Goal: Information Seeking & Learning: Learn about a topic

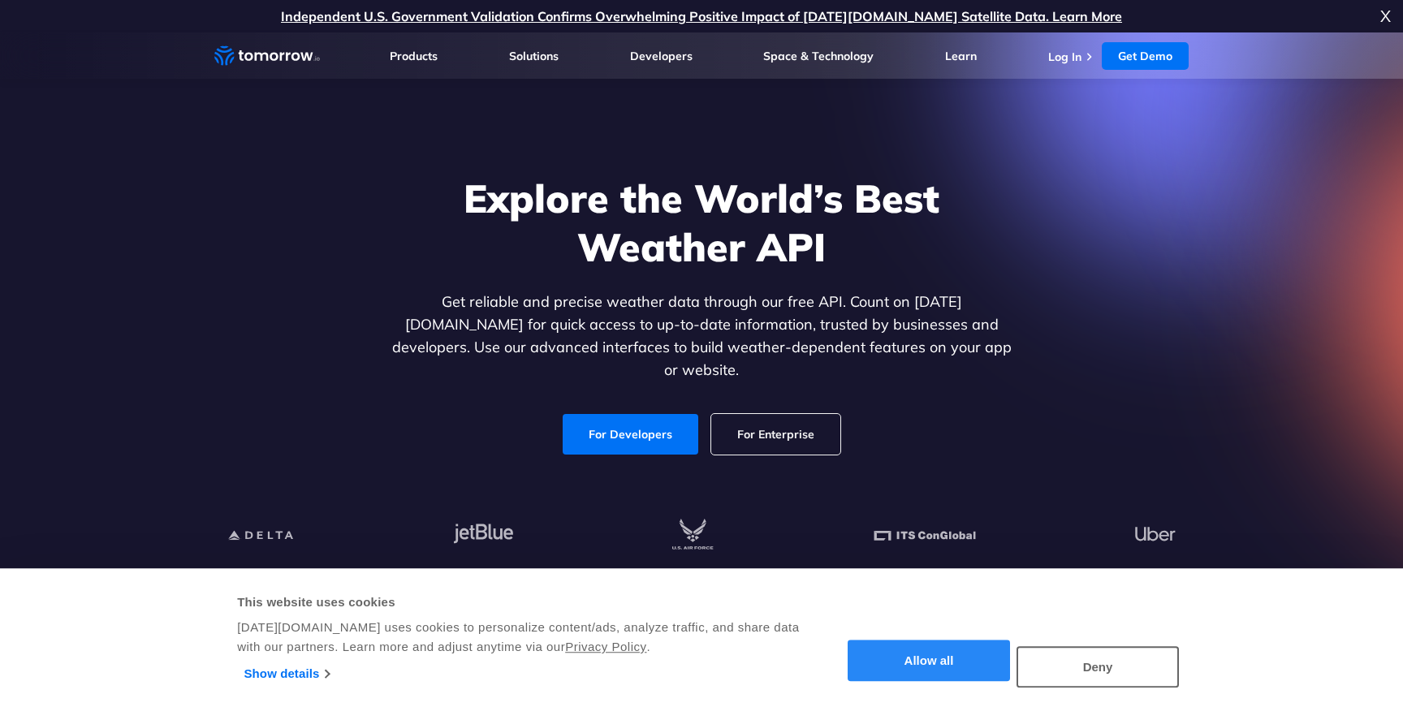
click at [958, 653] on button "Allow all" at bounding box center [928, 660] width 162 height 41
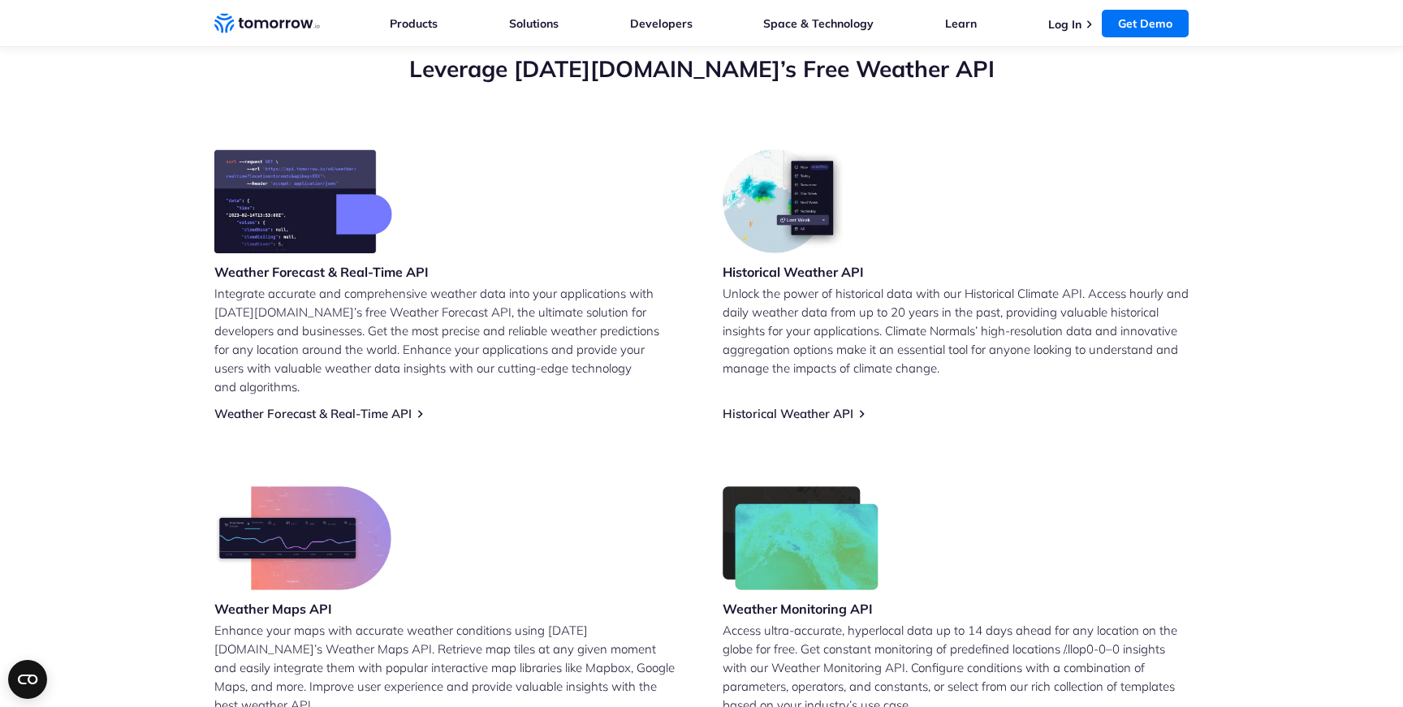
scroll to position [596, 0]
click at [340, 407] on link "Weather Forecast & Real-Time API" at bounding box center [312, 414] width 197 height 15
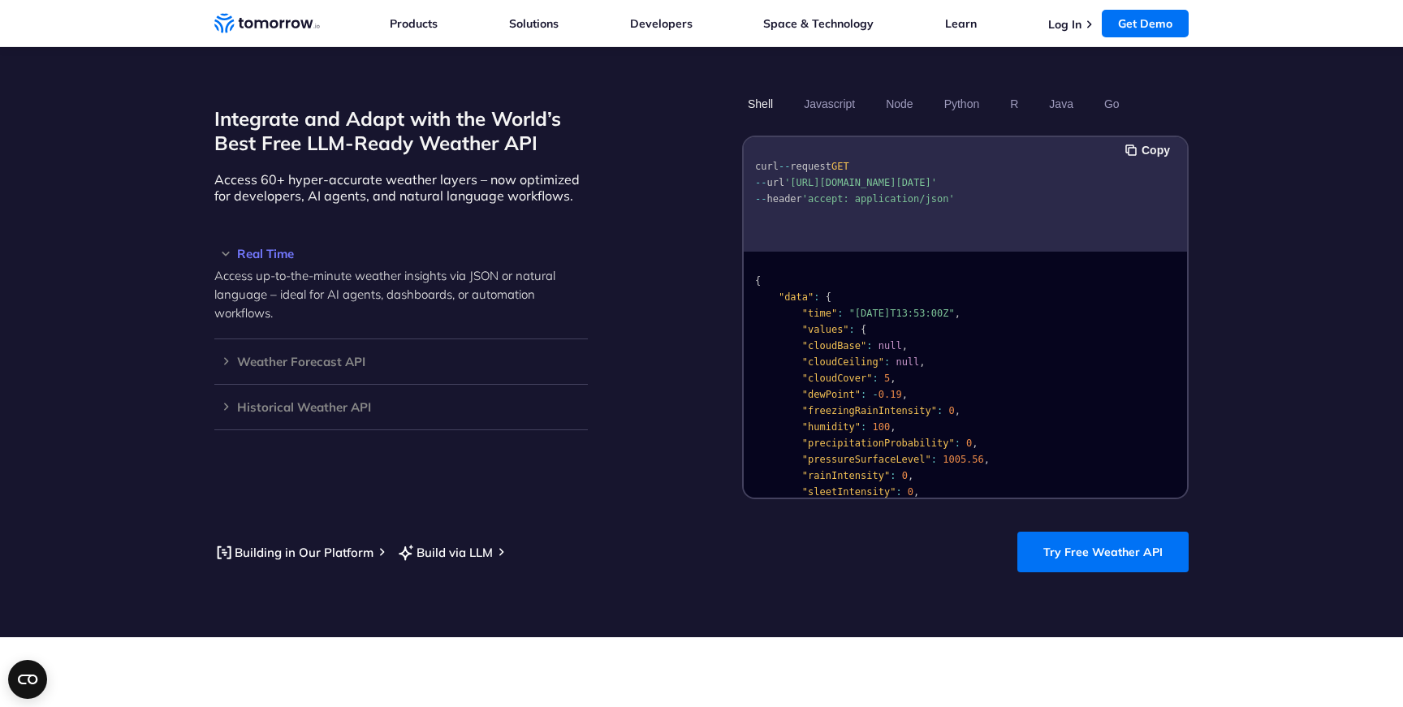
scroll to position [1347, 0]
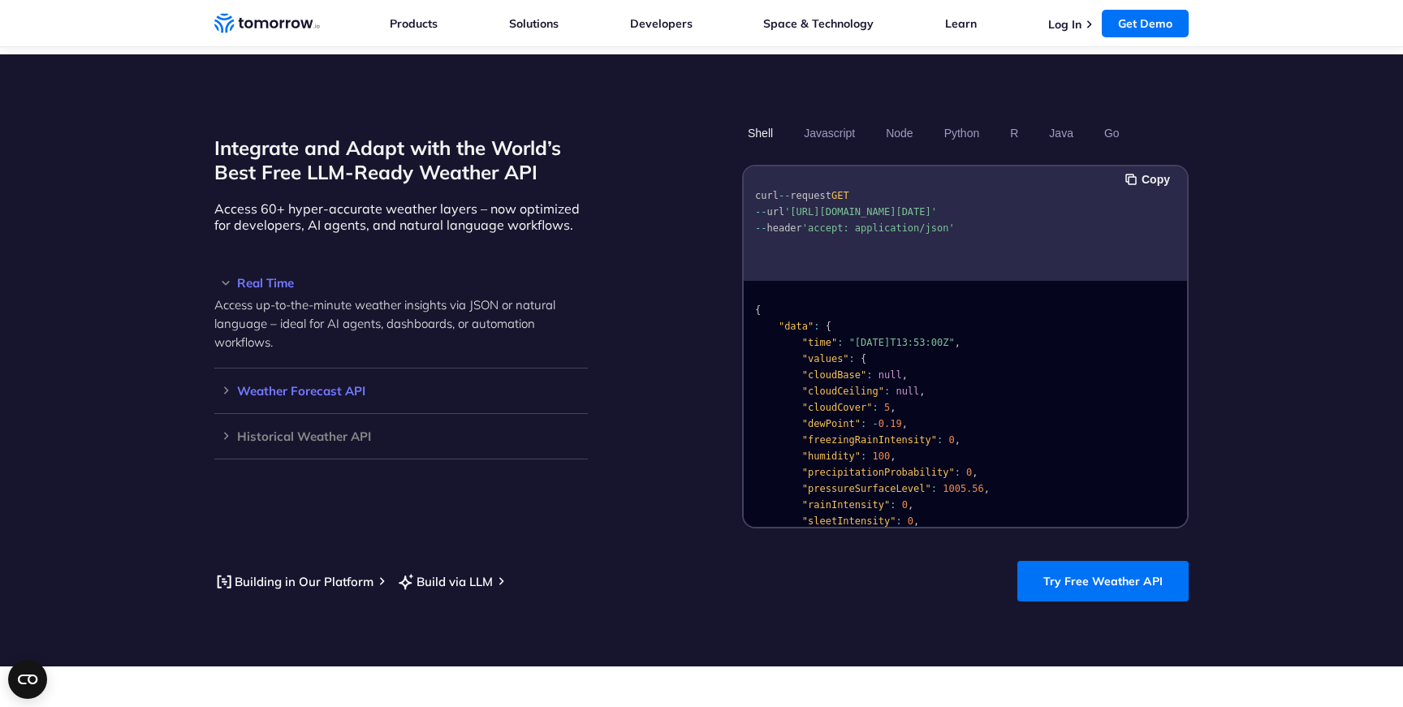
click at [295, 385] on h3 "Weather Forecast API" at bounding box center [400, 391] width 373 height 12
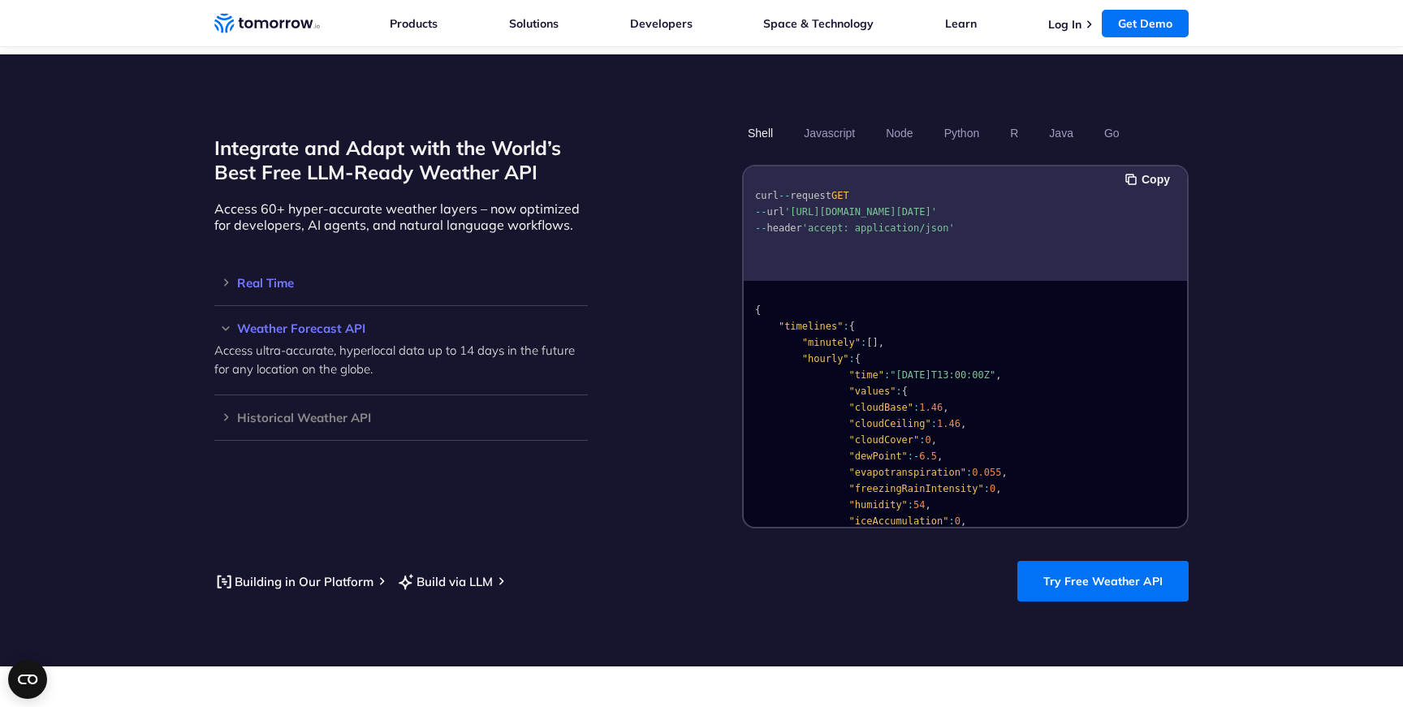
click at [250, 277] on h3 "Real Time" at bounding box center [400, 283] width 373 height 12
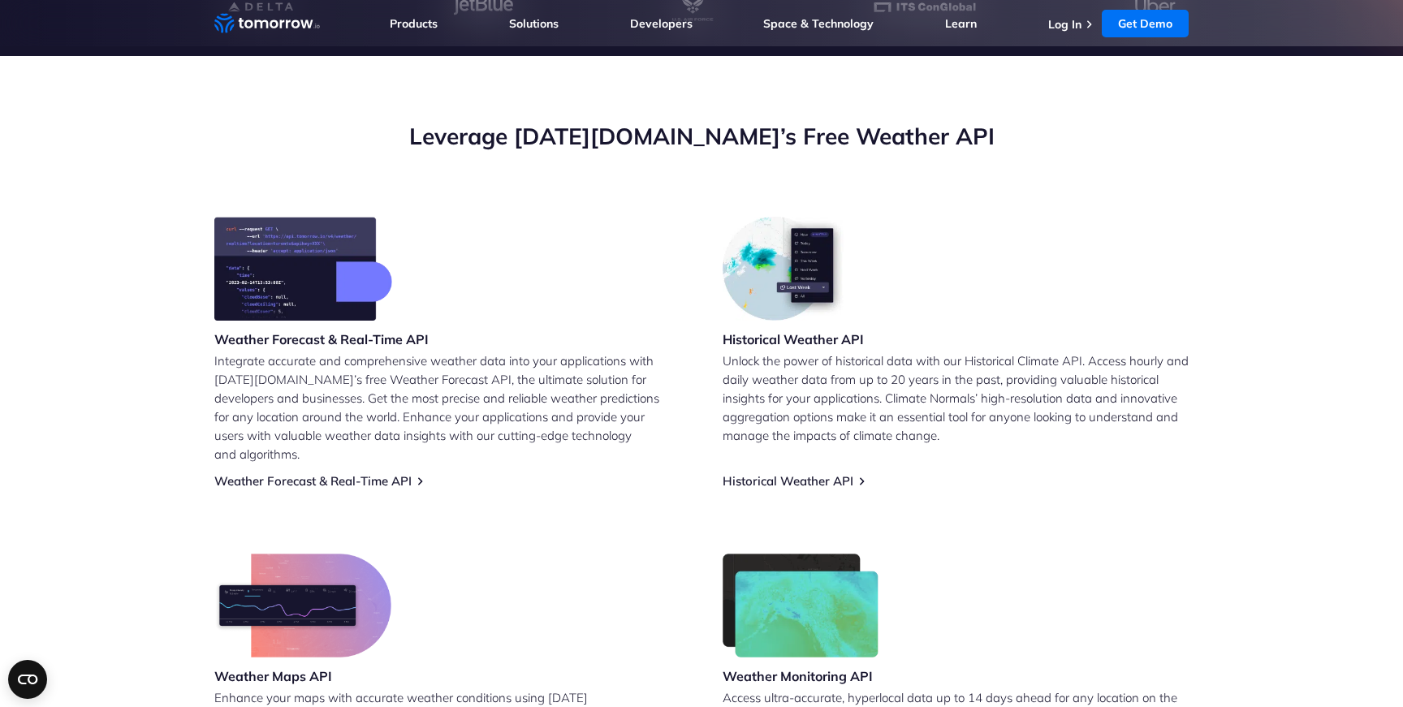
scroll to position [0, 0]
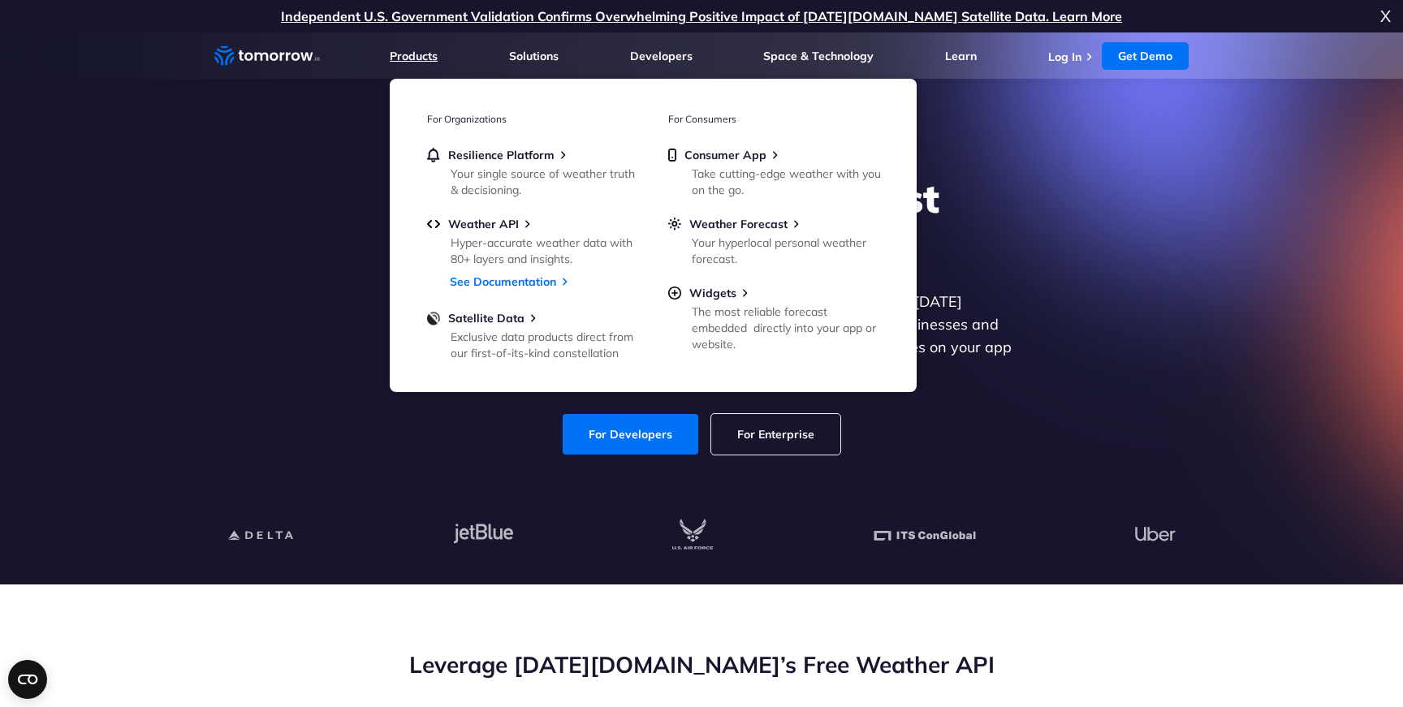
click at [420, 56] on link "Products" at bounding box center [414, 56] width 48 height 15
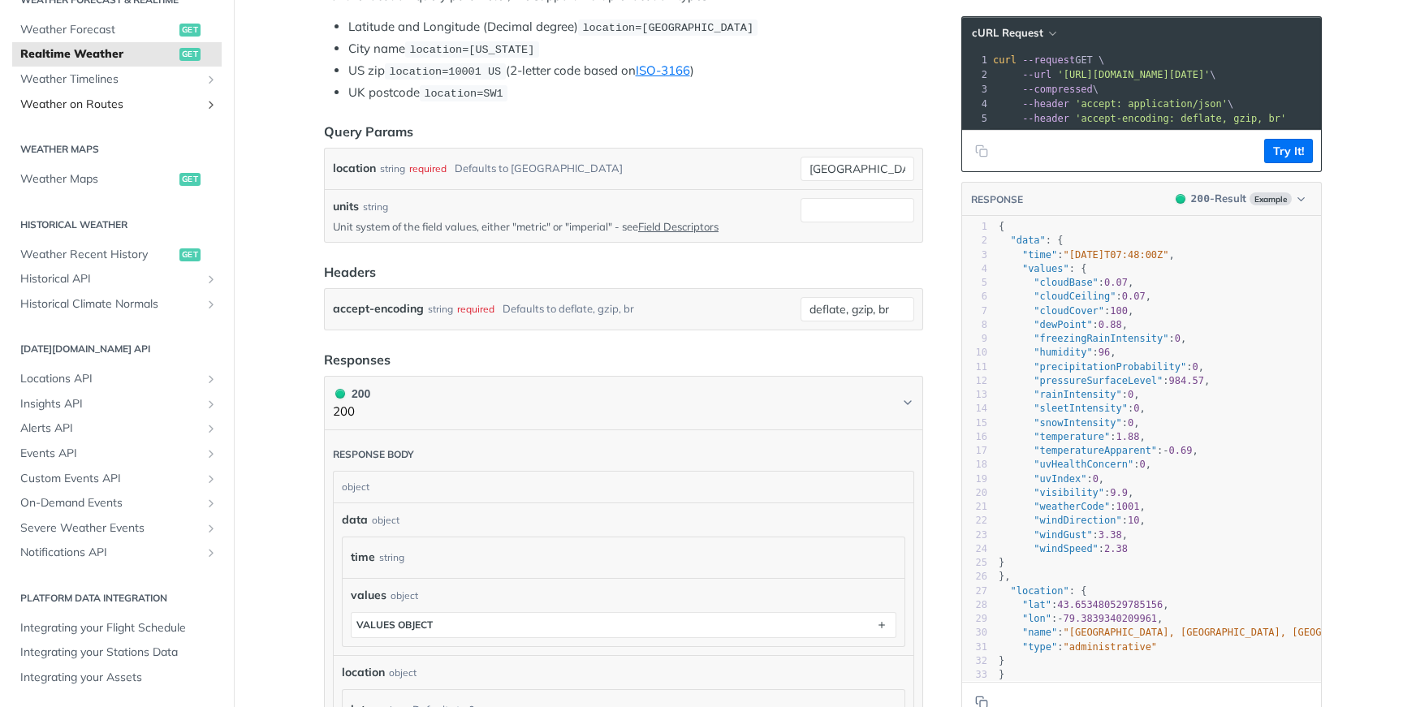
scroll to position [387, 0]
click at [1074, 506] on span ""weatherCode"" at bounding box center [1071, 506] width 76 height 11
type textarea "weatherCode"
click at [1074, 506] on span ""weatherCode"" at bounding box center [1071, 506] width 76 height 11
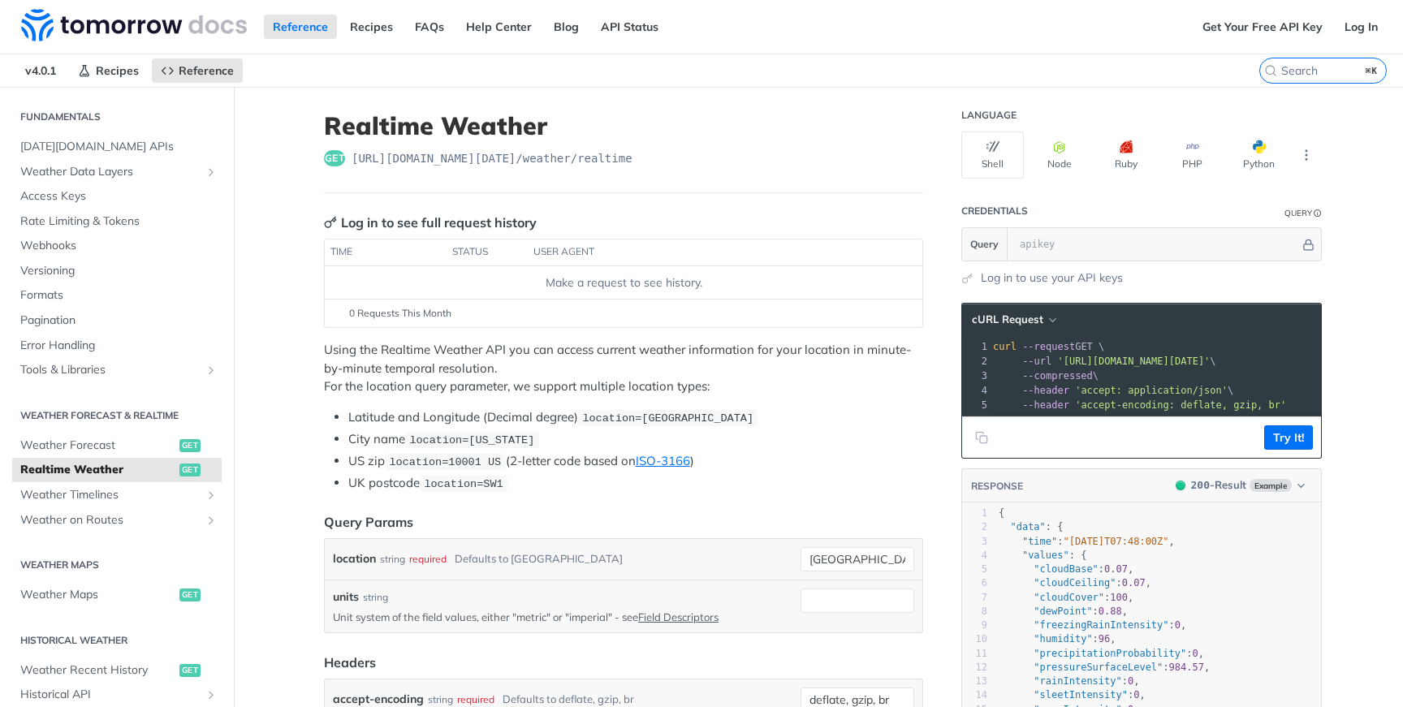
scroll to position [0, 0]
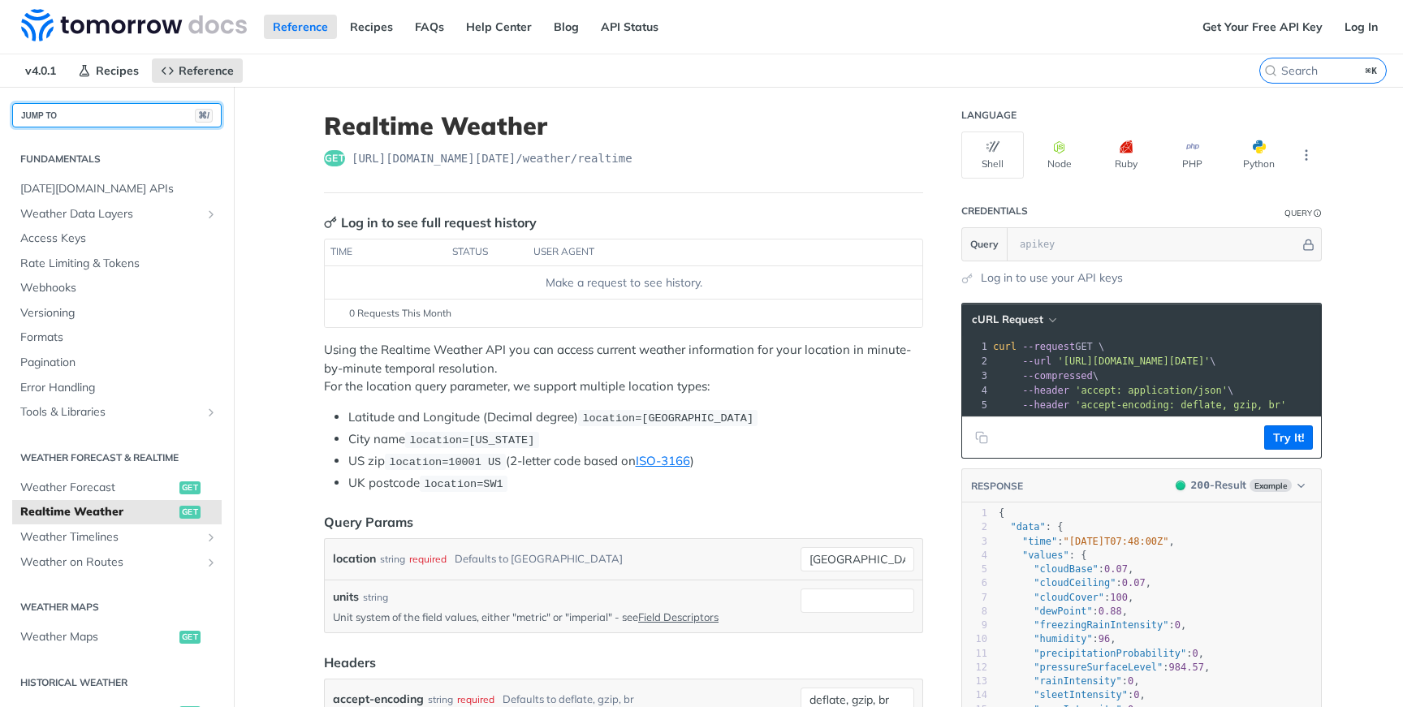
click at [65, 114] on button "JUMP TO ⌘/" at bounding box center [116, 115] width 209 height 24
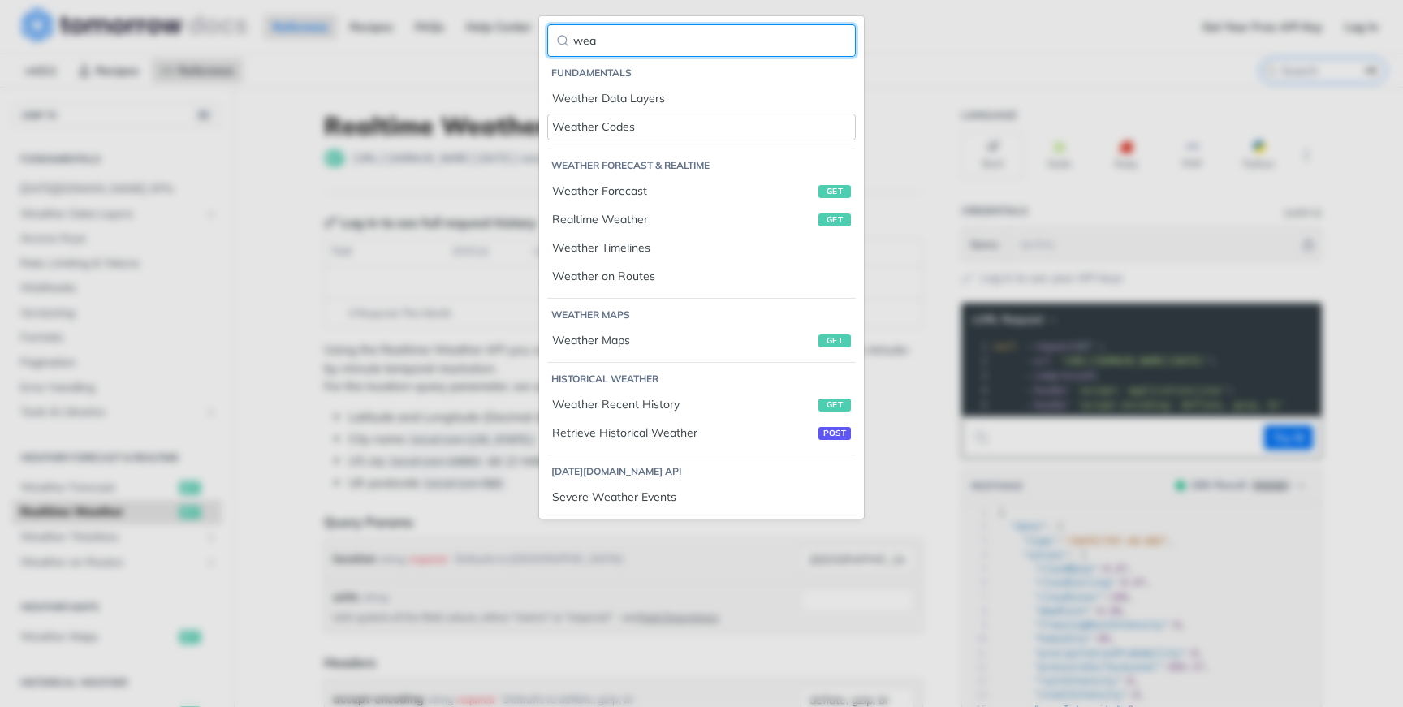
type input "wea"
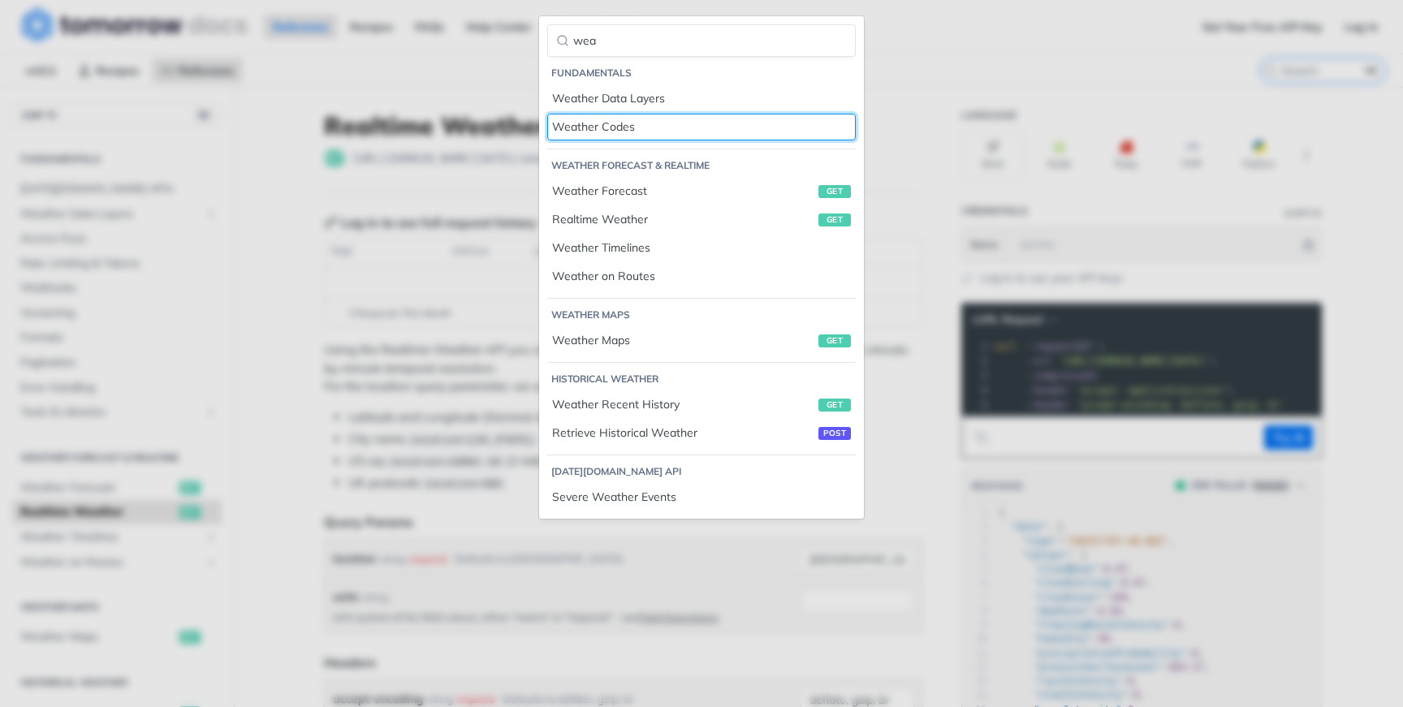
click at [582, 138] on link "Weather Codes" at bounding box center [701, 127] width 308 height 27
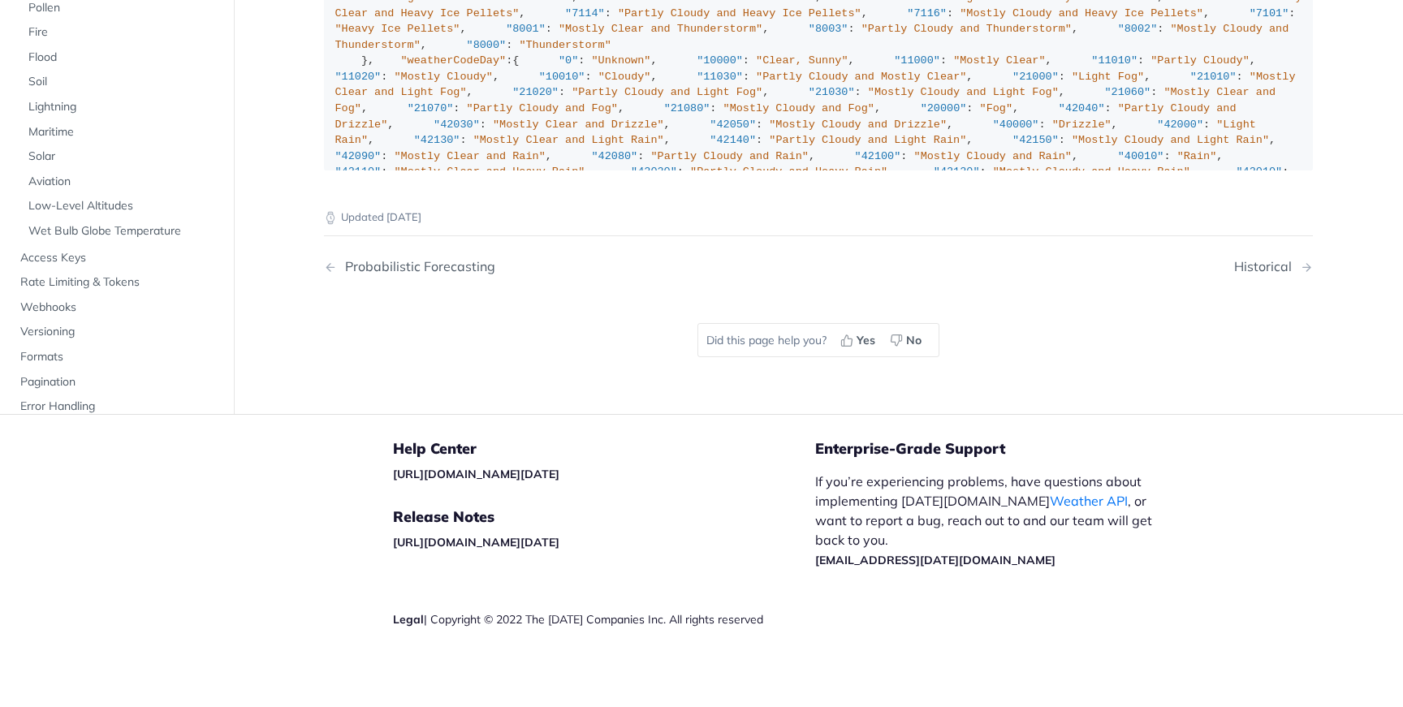
scroll to position [11863, 0]
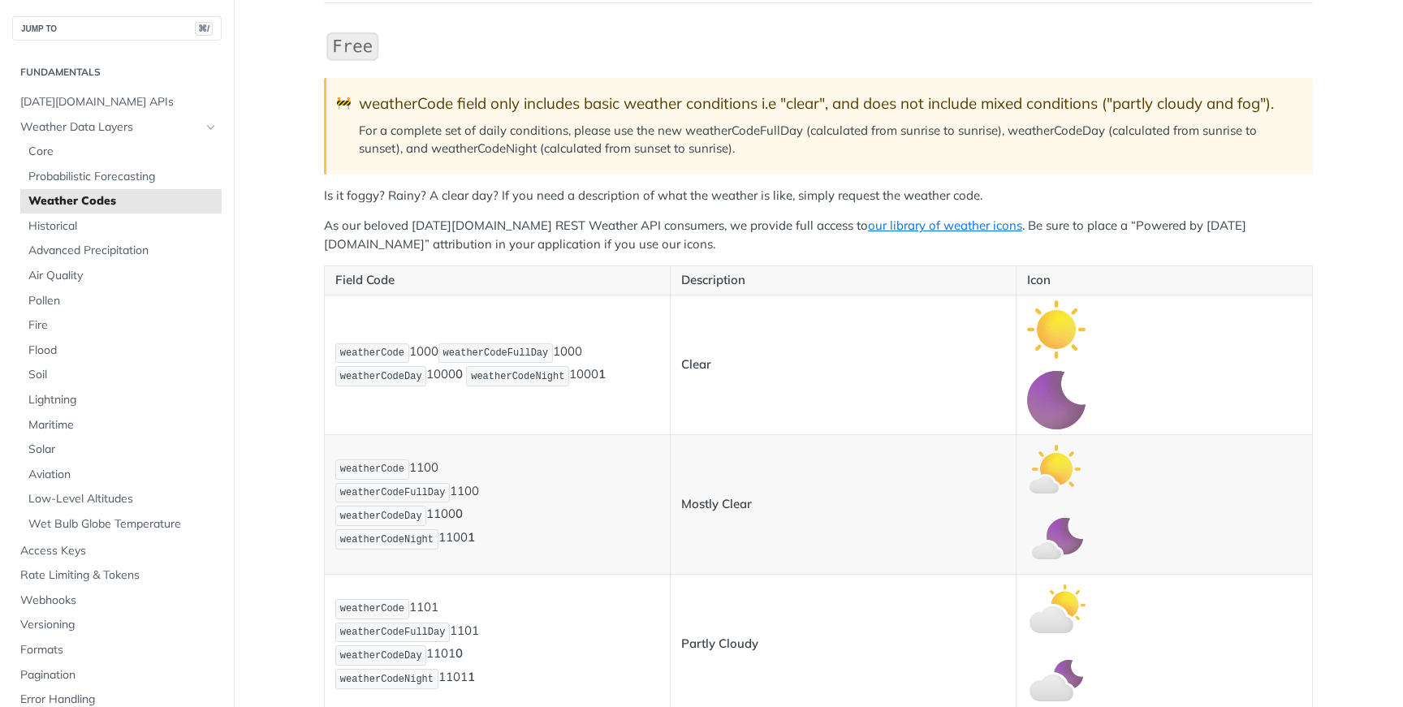
scroll to position [407, 0]
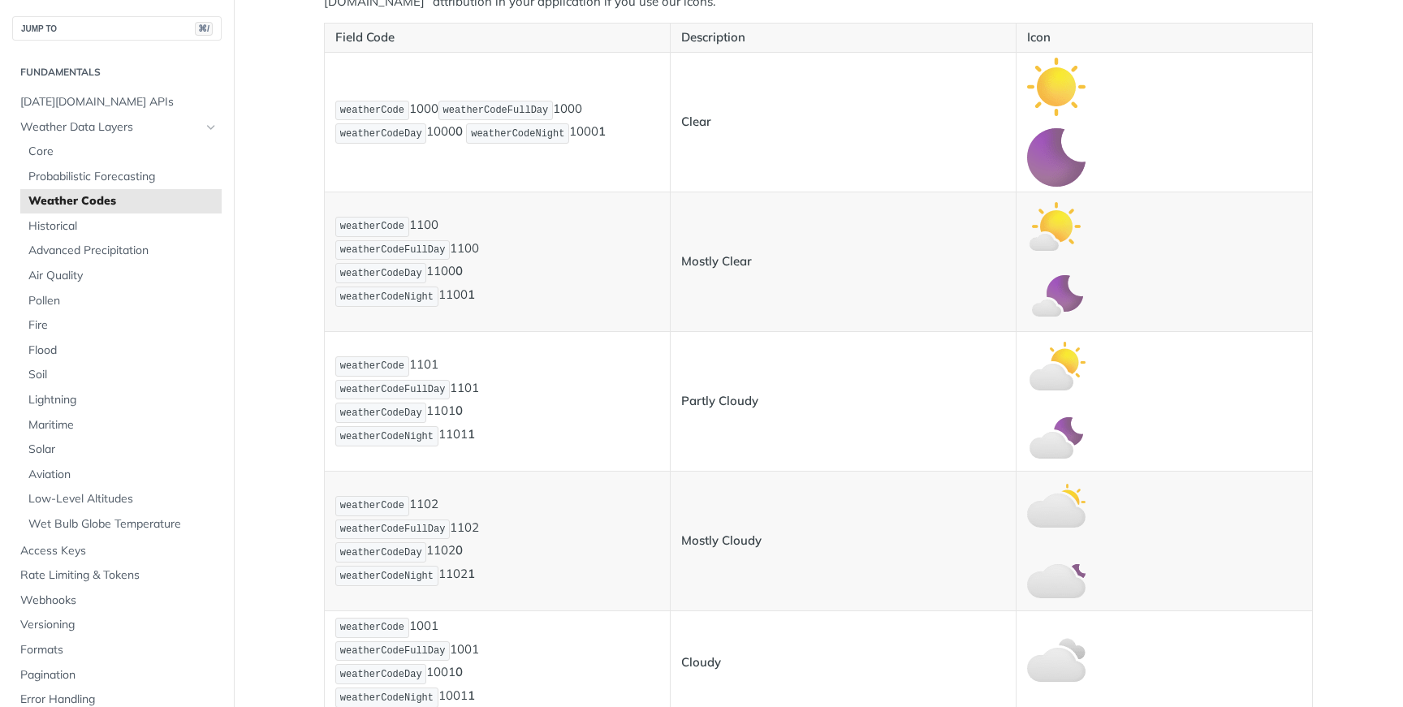
click at [361, 222] on span "weatherCode" at bounding box center [372, 226] width 64 height 11
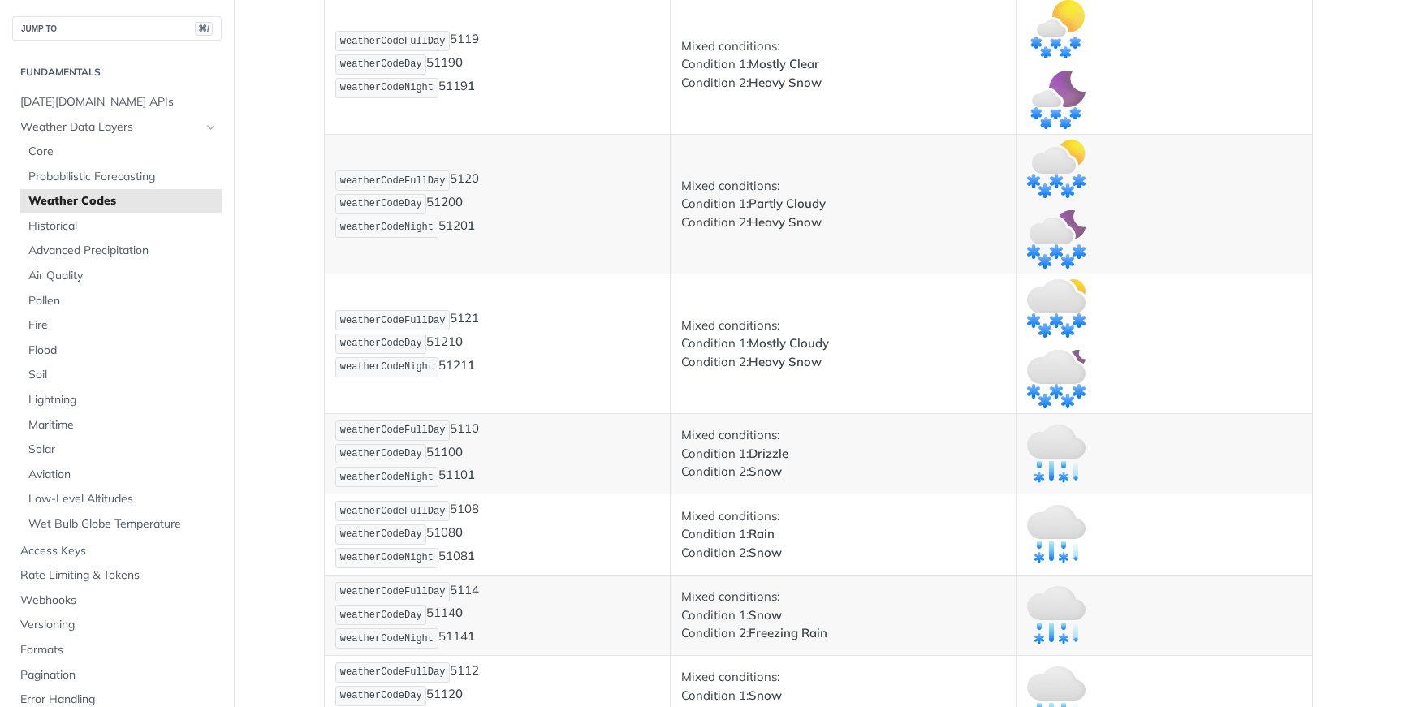
scroll to position [4562, 0]
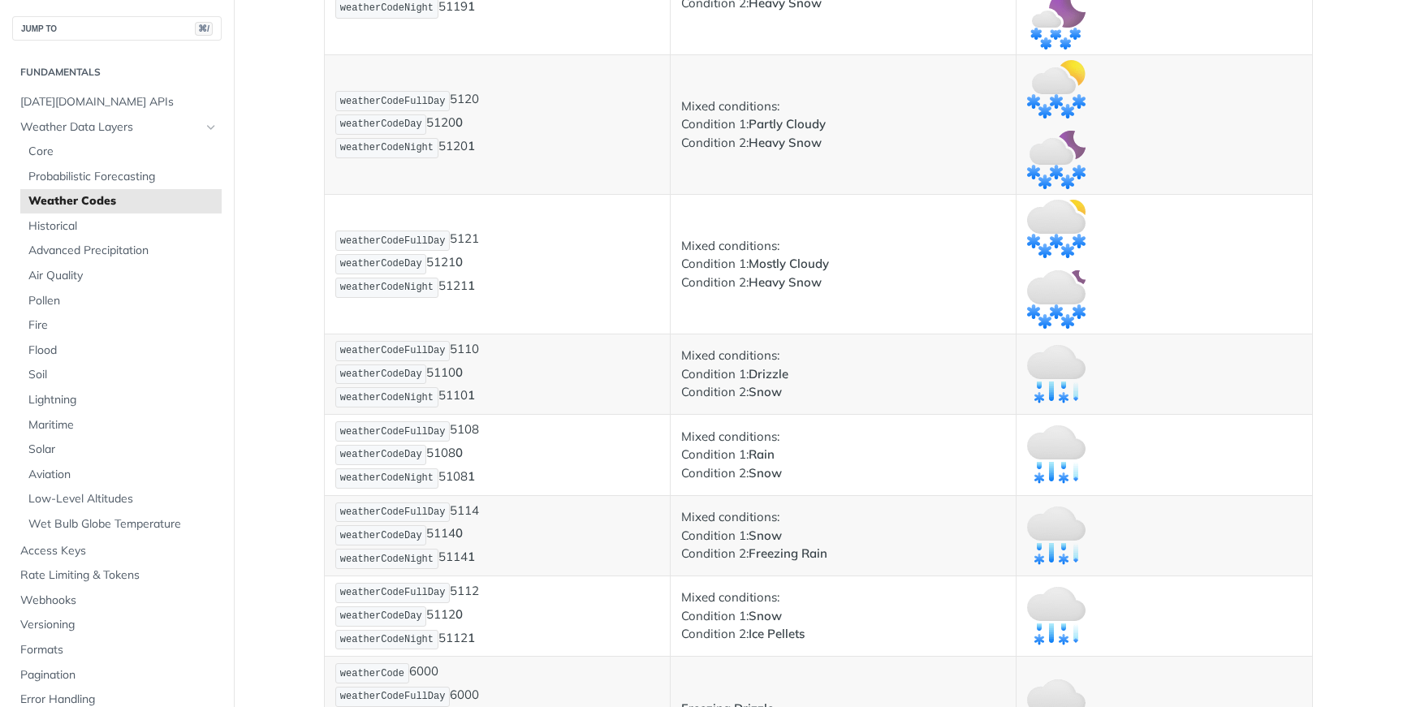
scroll to position [4560, 0]
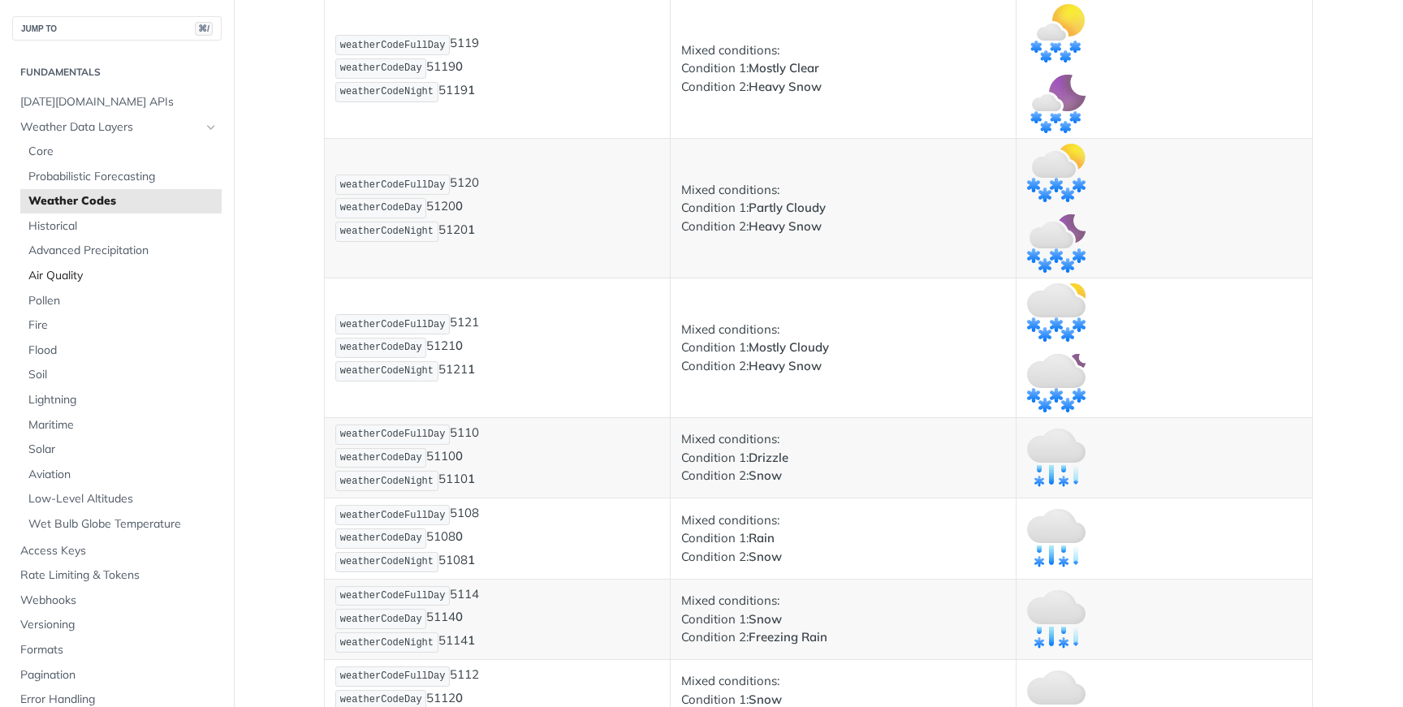
click at [79, 274] on span "Air Quality" at bounding box center [122, 276] width 189 height 16
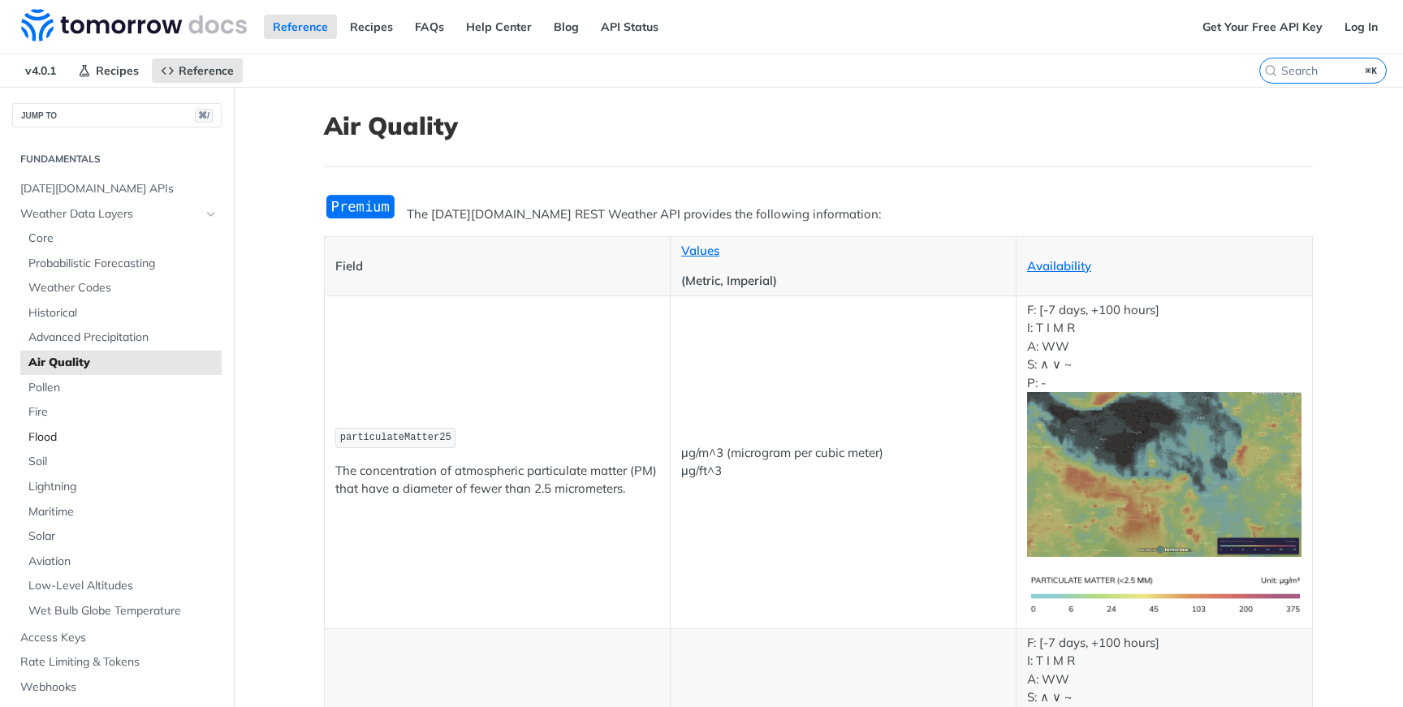
click at [56, 433] on span "Flood" at bounding box center [122, 437] width 189 height 16
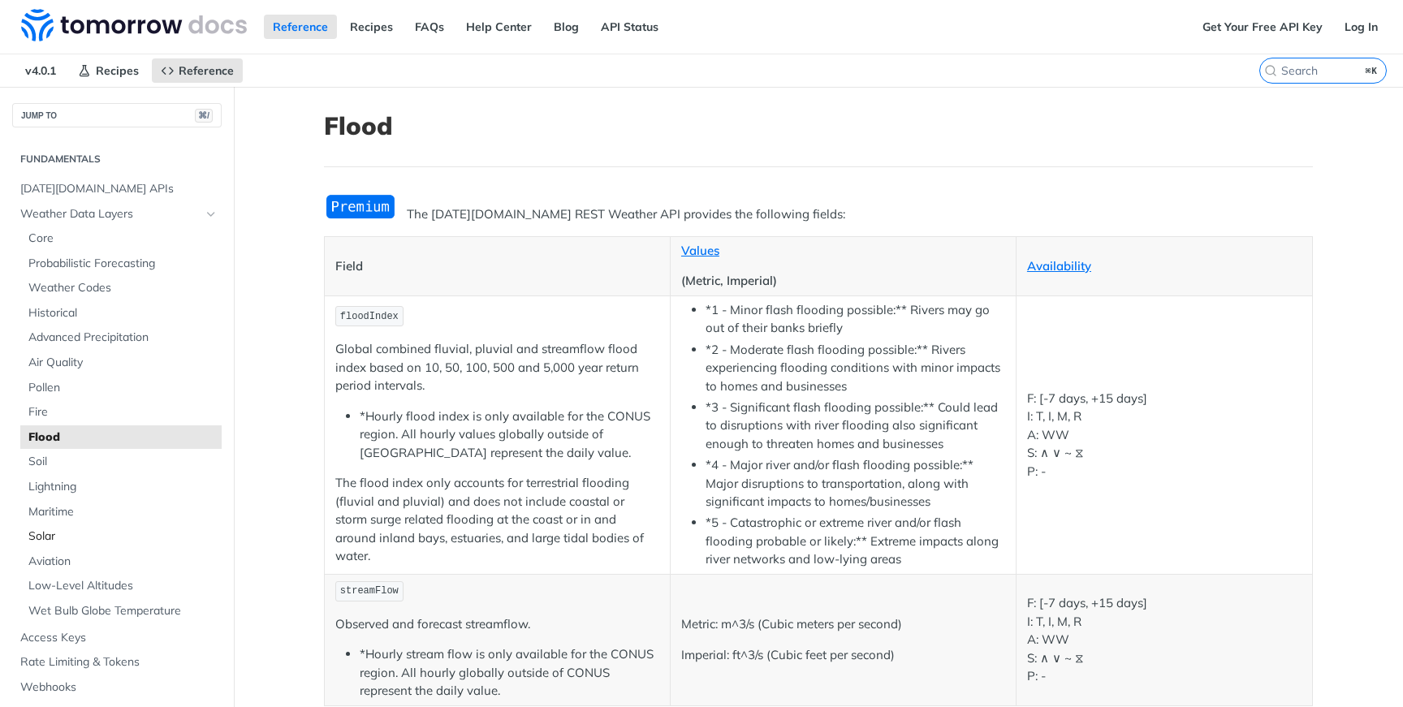
click at [62, 537] on span "Solar" at bounding box center [122, 536] width 189 height 16
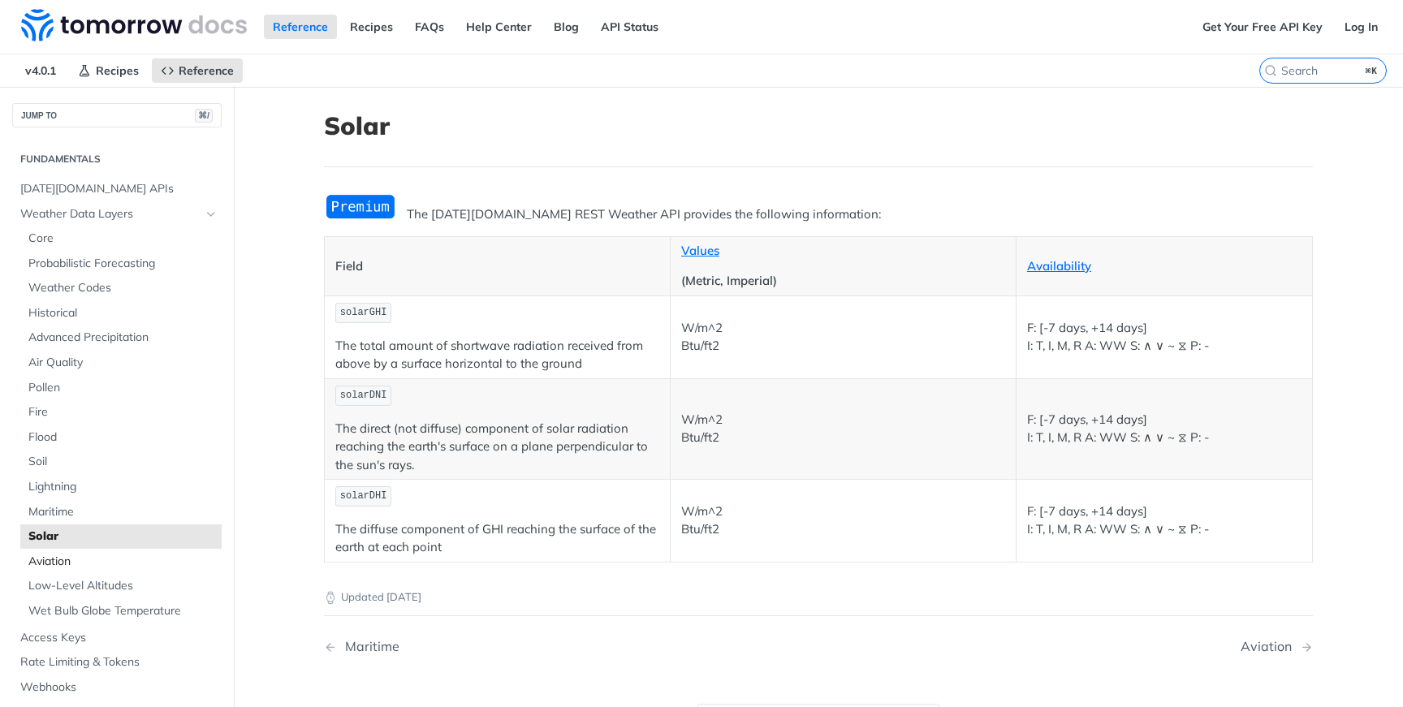
click at [81, 567] on span "Aviation" at bounding box center [122, 562] width 189 height 16
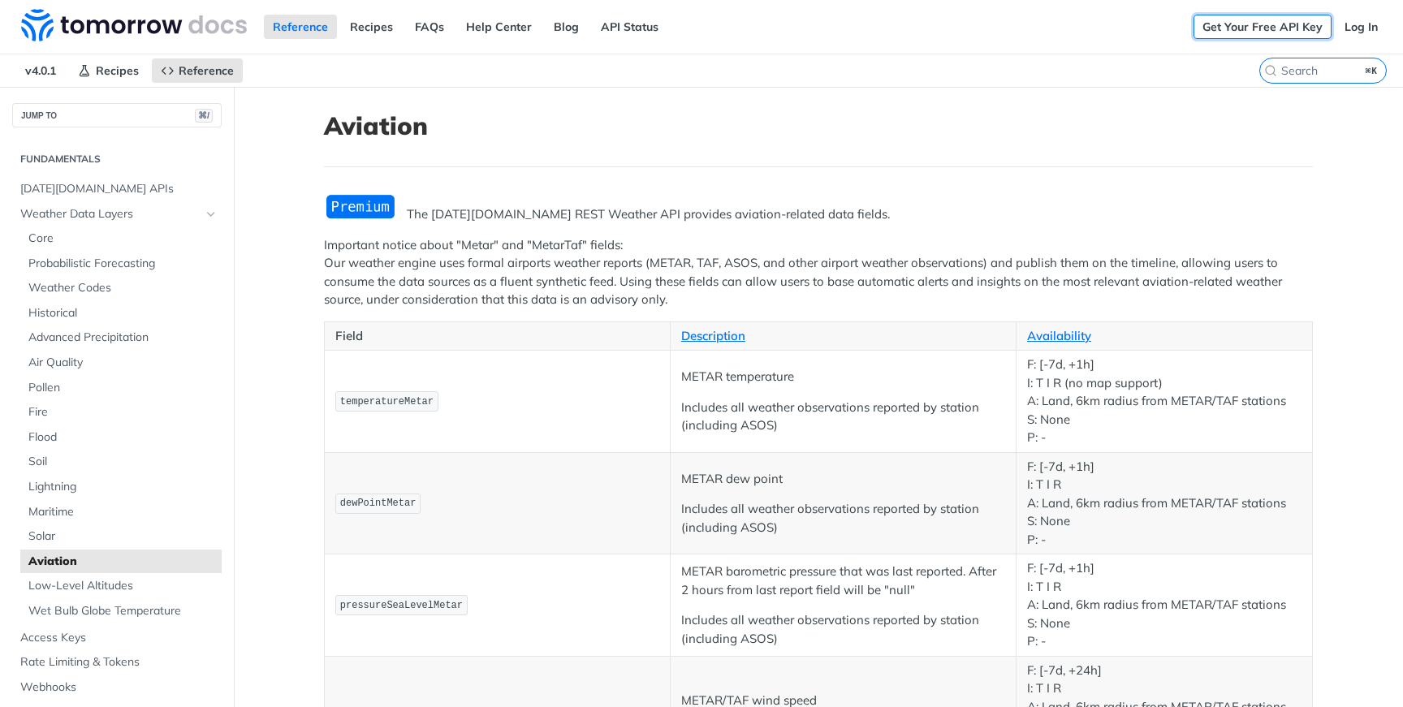
click at [1282, 32] on link "Get Your Free API Key" at bounding box center [1262, 27] width 138 height 24
click at [105, 67] on span "Recipes" at bounding box center [117, 70] width 43 height 15
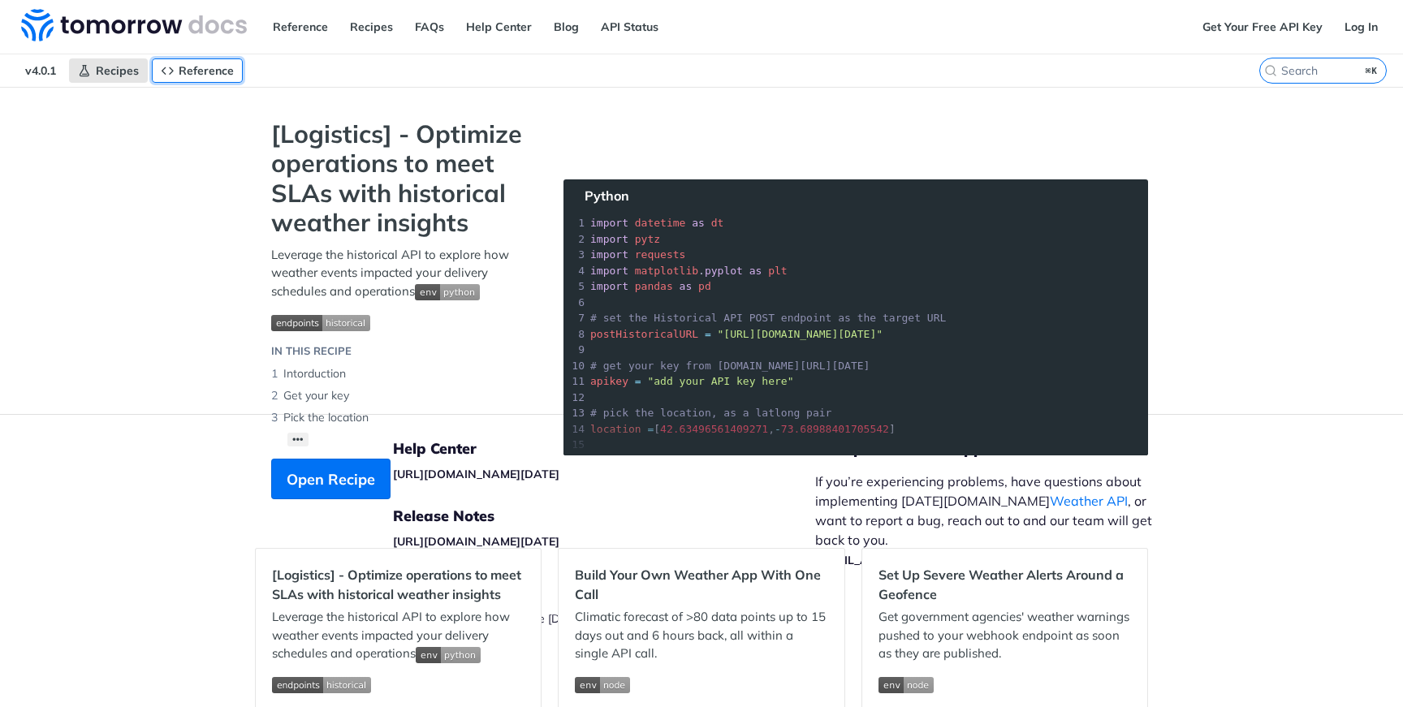
click at [233, 79] on link "Reference" at bounding box center [197, 70] width 91 height 24
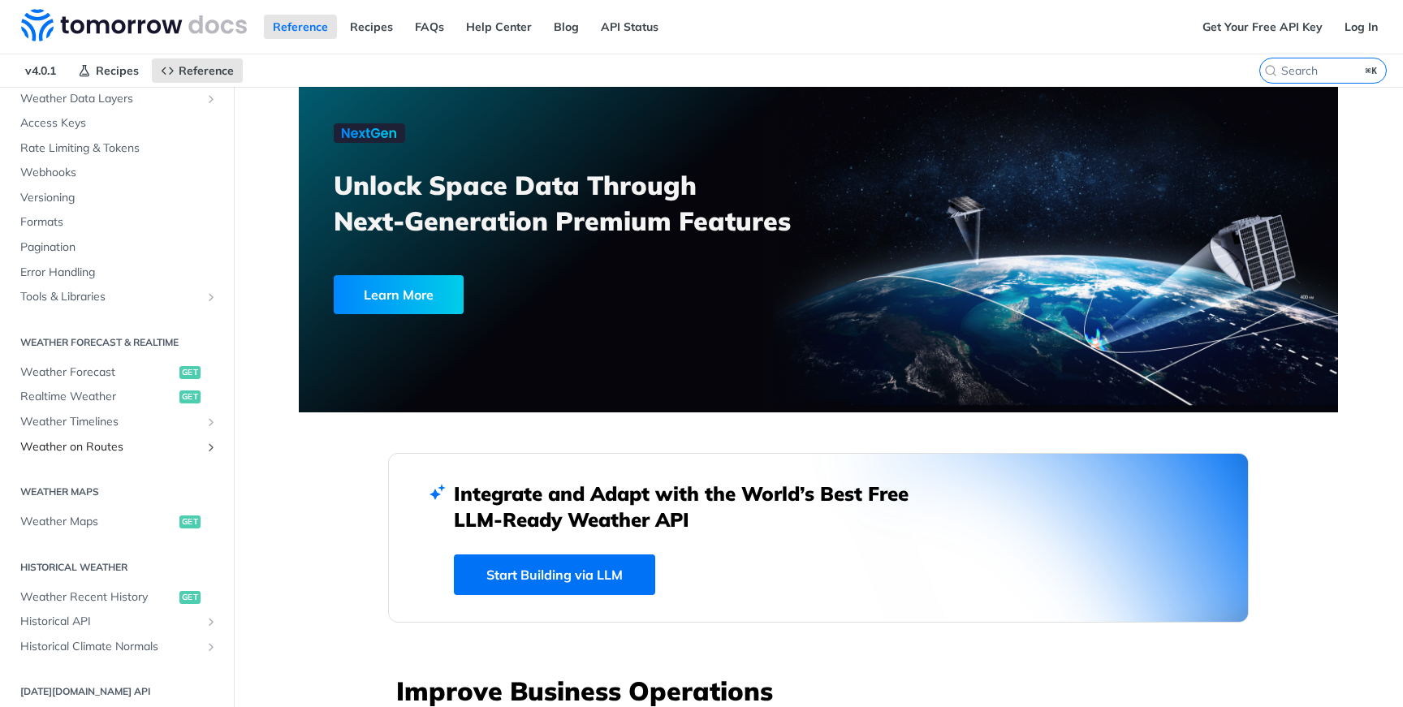
scroll to position [144, 0]
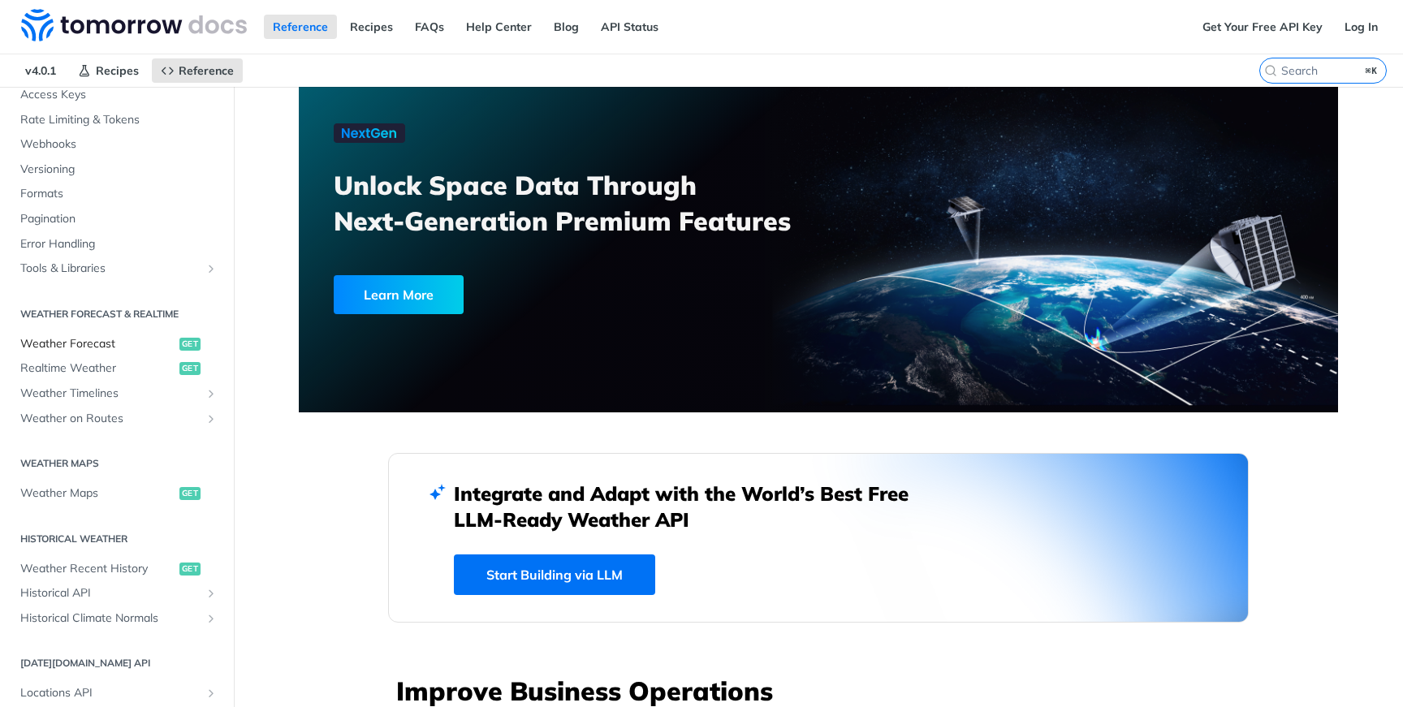
click at [88, 347] on span "Weather Forecast" at bounding box center [97, 344] width 155 height 16
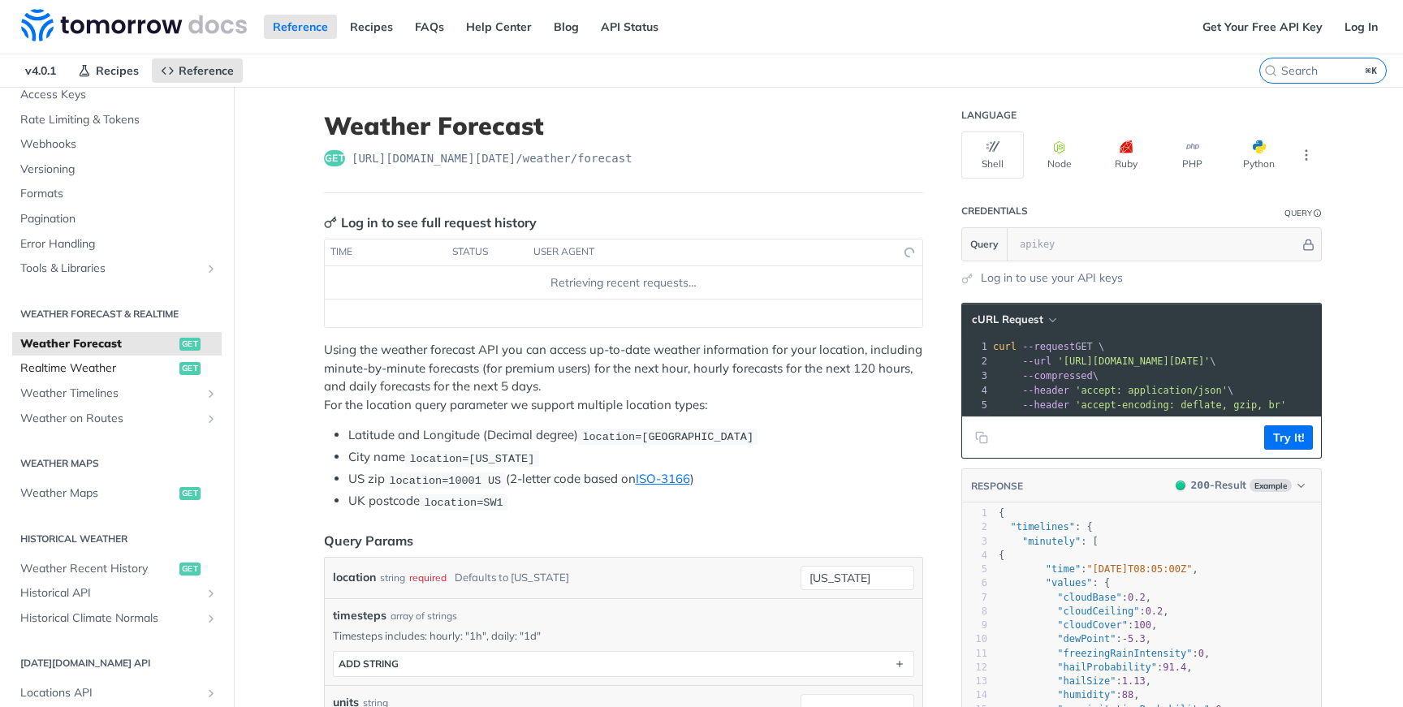
click at [91, 373] on span "Realtime Weather" at bounding box center [97, 368] width 155 height 16
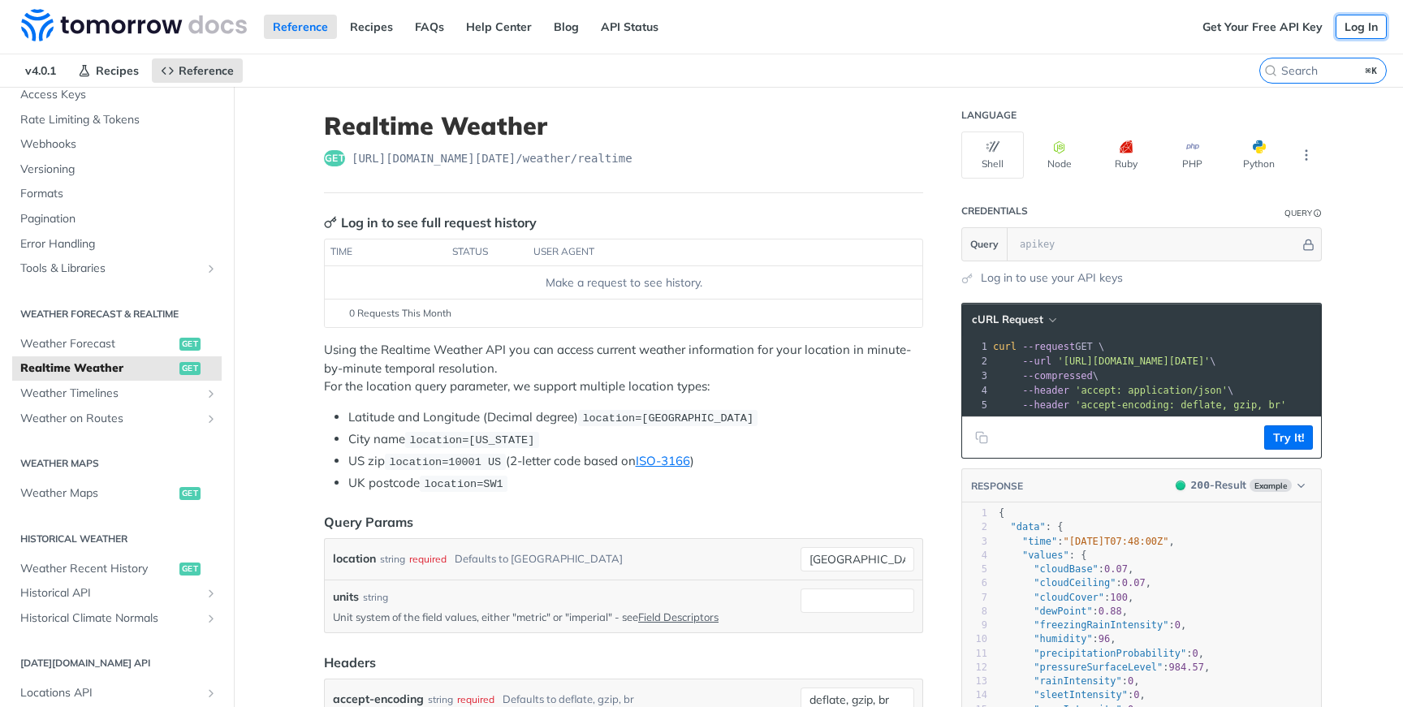
click at [1355, 27] on link "Log In" at bounding box center [1360, 27] width 51 height 24
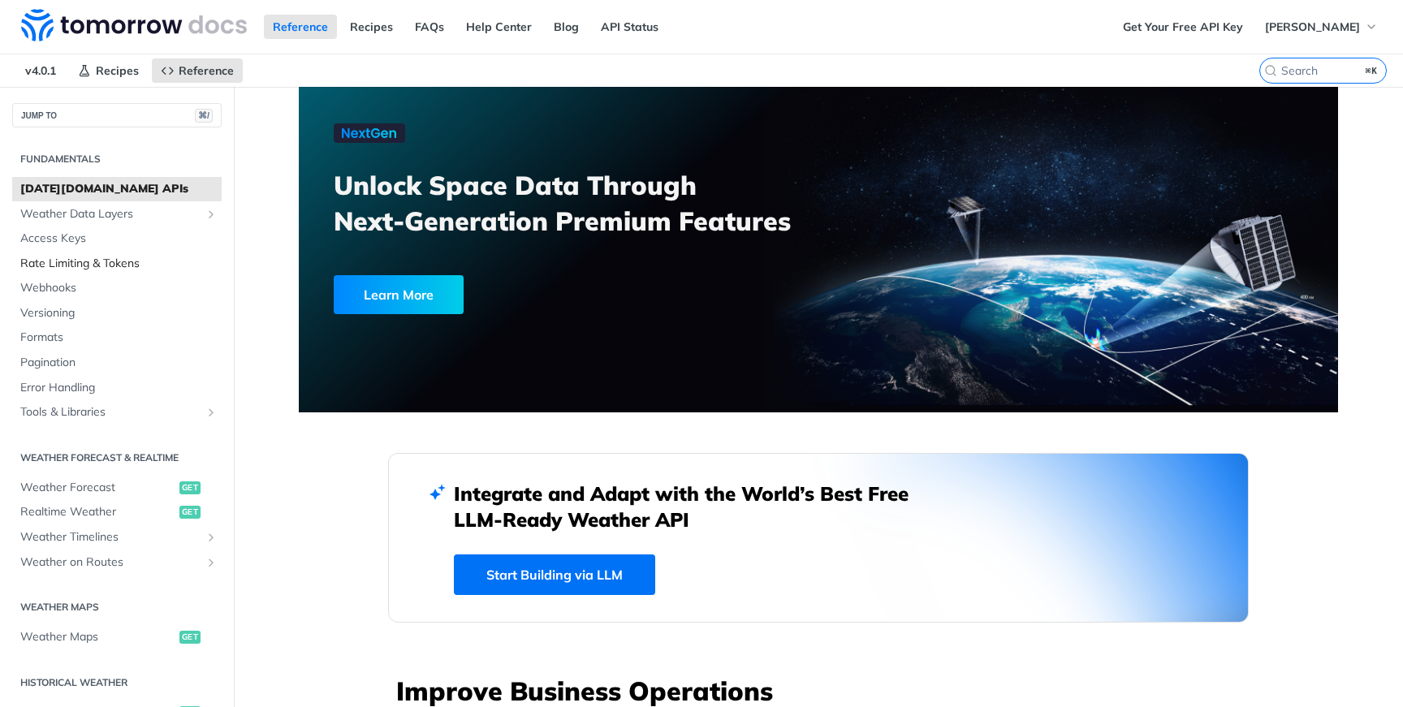
click at [104, 263] on span "Rate Limiting & Tokens" at bounding box center [118, 264] width 197 height 16
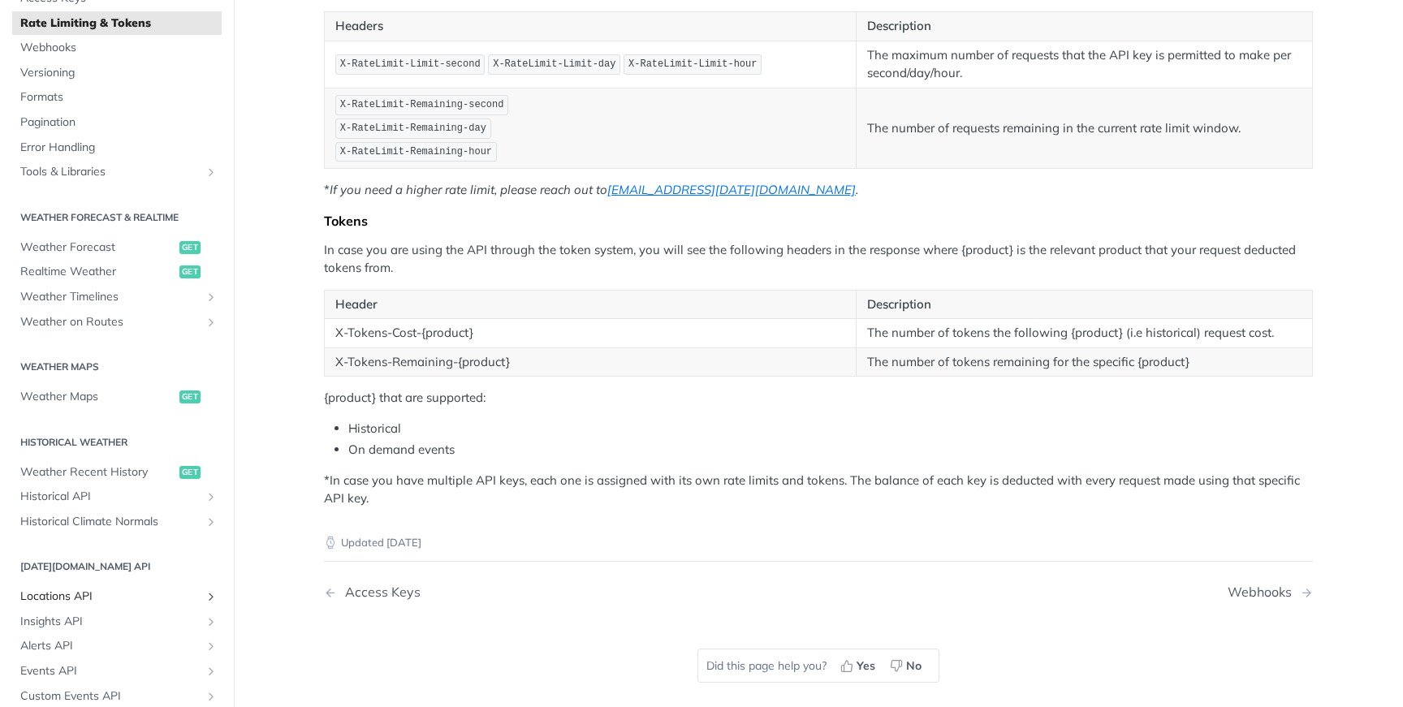
scroll to position [149, 0]
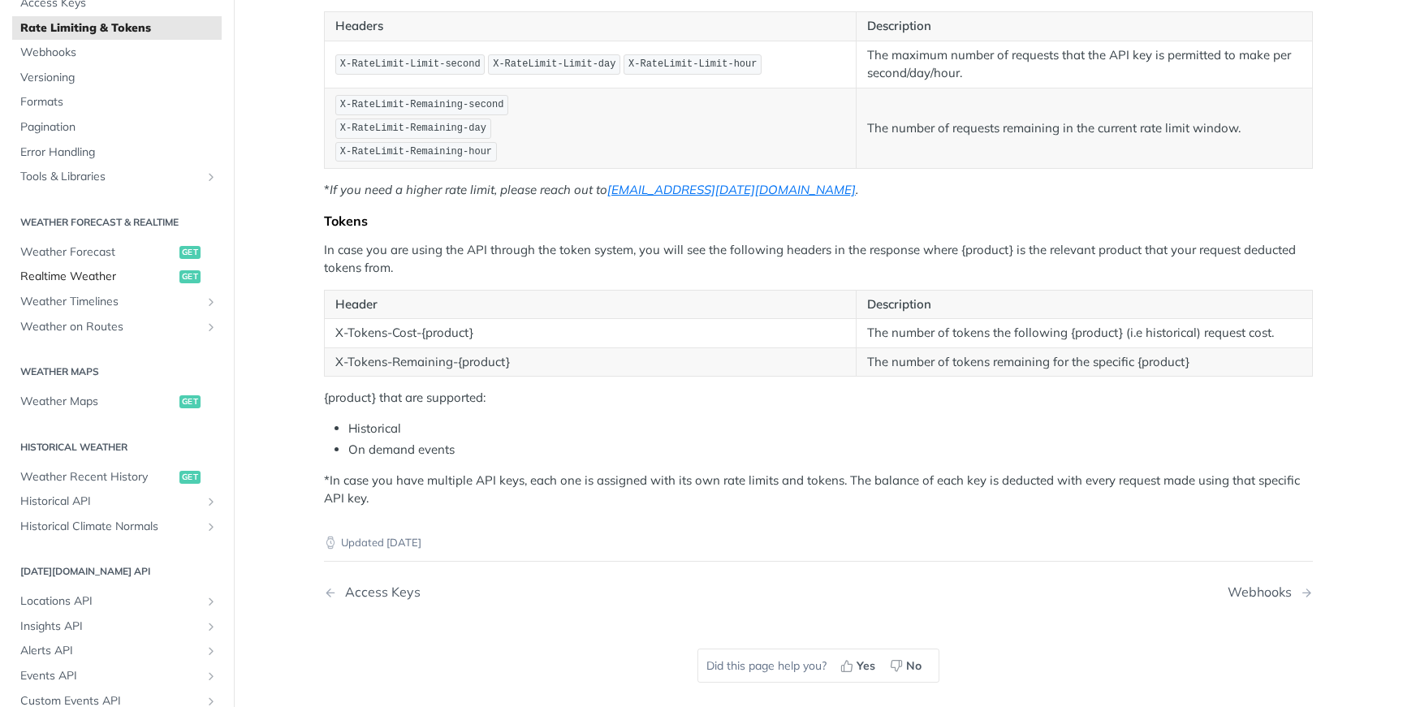
click at [83, 283] on span "Realtime Weather" at bounding box center [97, 277] width 155 height 16
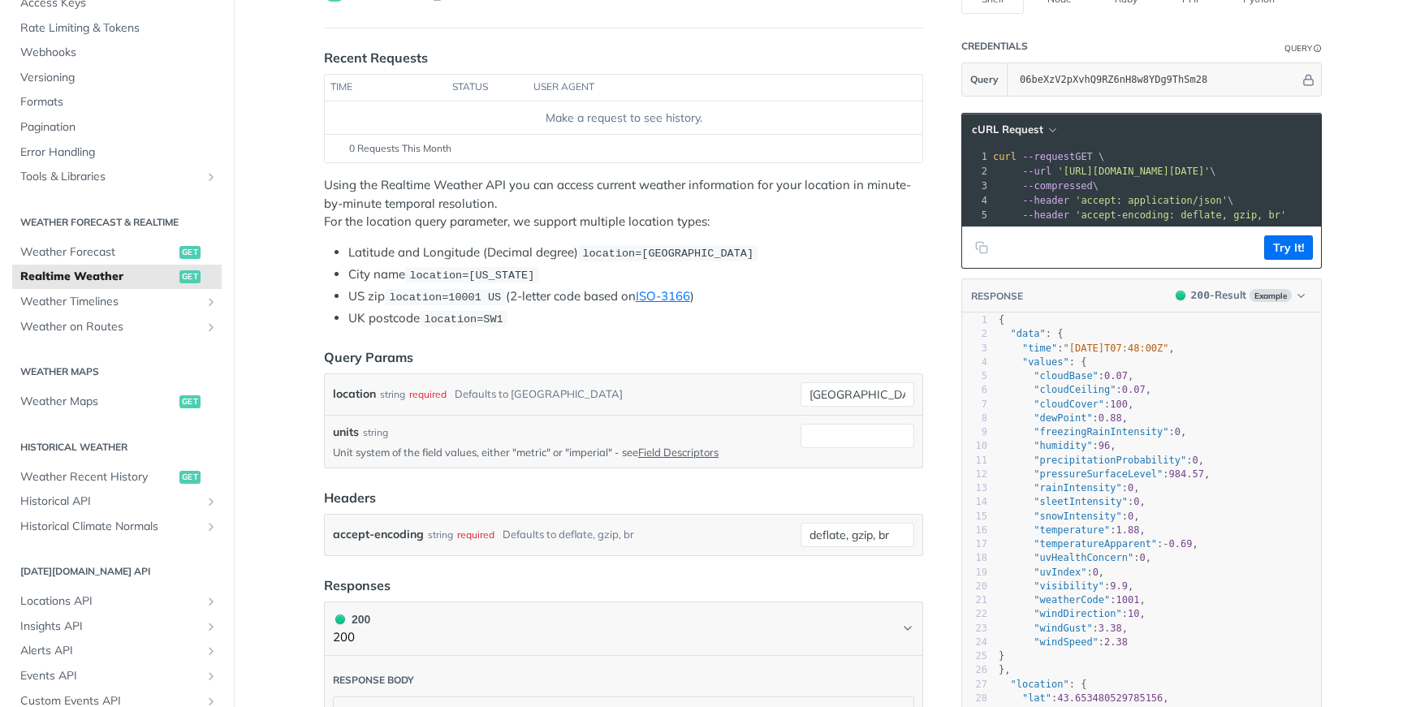
scroll to position [4, 0]
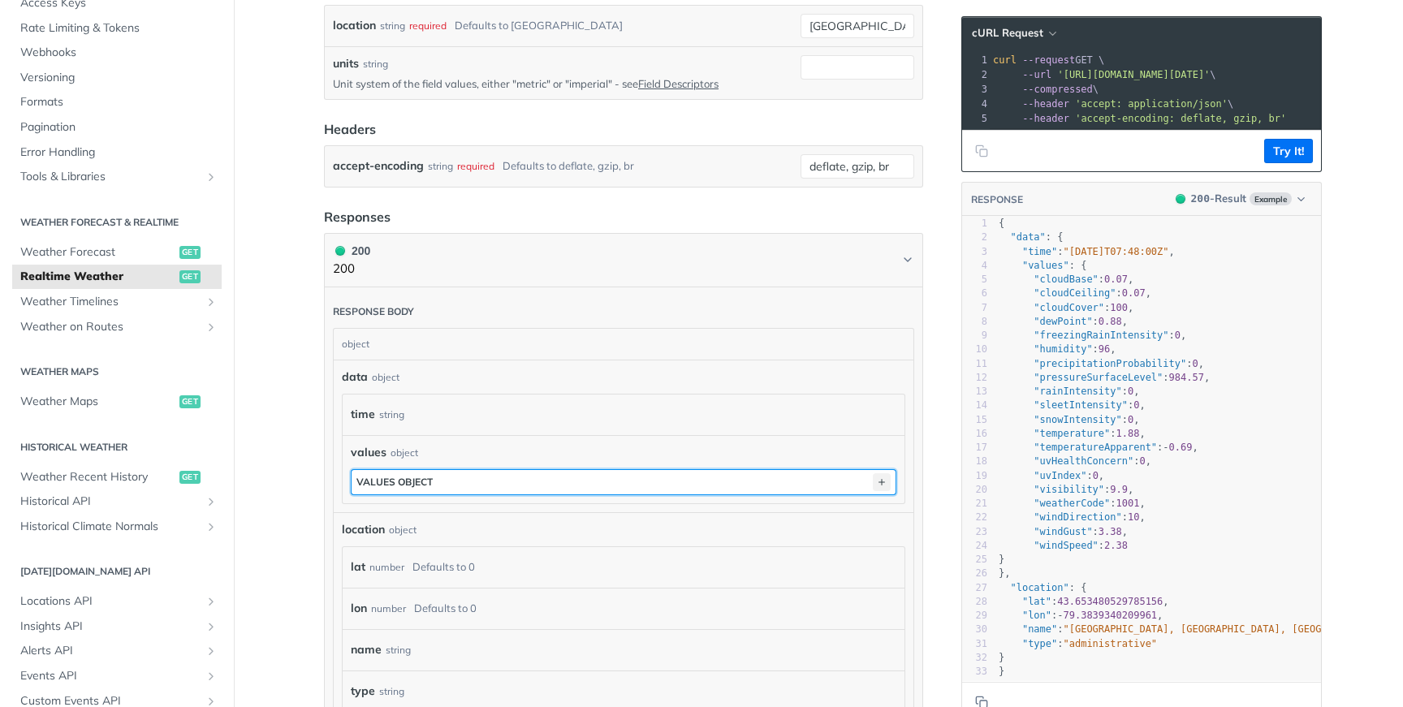
click at [878, 482] on icon "button" at bounding box center [882, 482] width 18 height 18
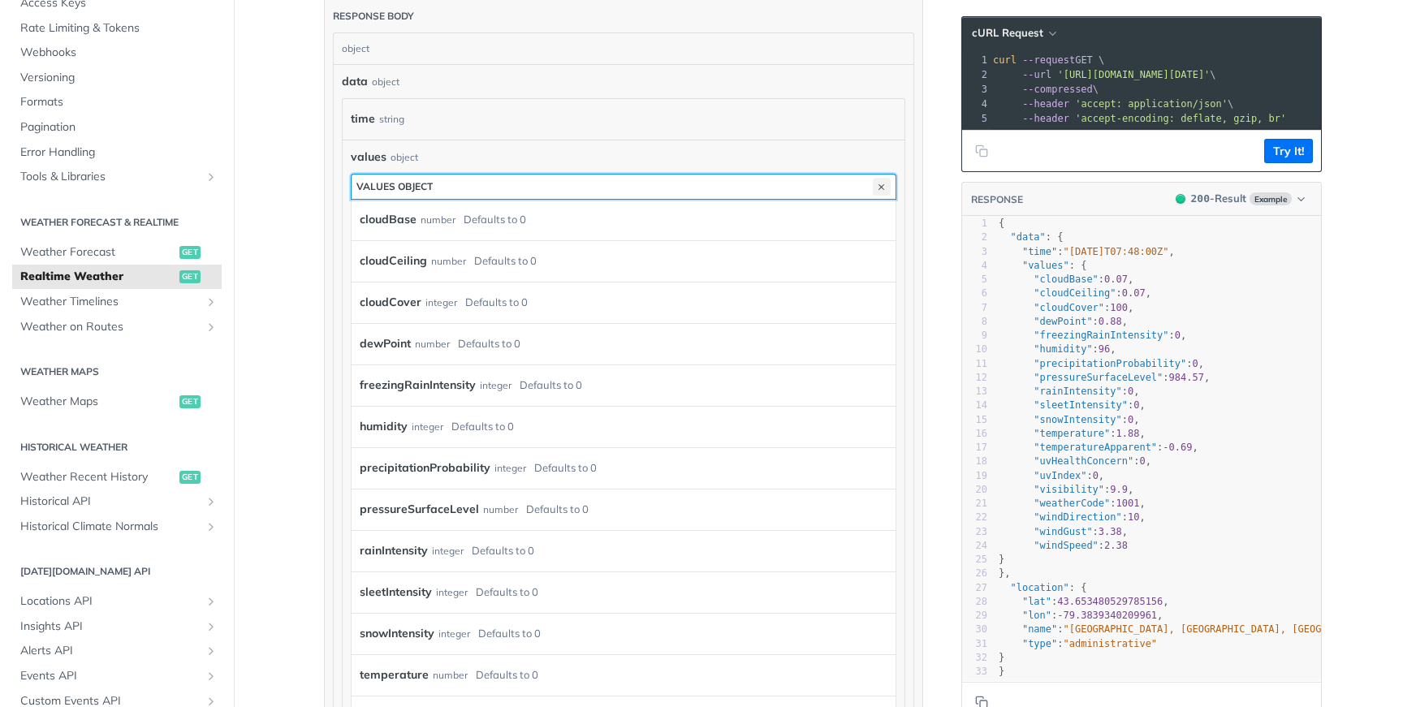
click at [881, 183] on icon "button" at bounding box center [882, 187] width 18 height 18
